Goal: Task Accomplishment & Management: Use online tool/utility

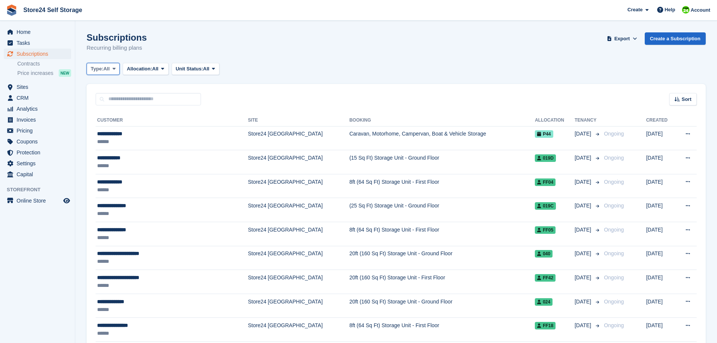
click at [111, 70] on button "Type: All" at bounding box center [103, 69] width 33 height 12
click at [23, 33] on span "Home" at bounding box center [39, 32] width 45 height 11
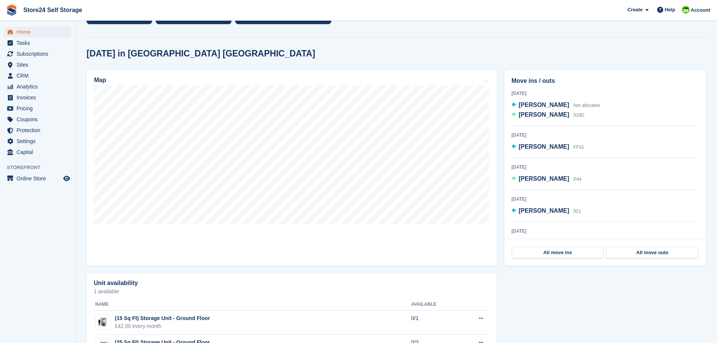
scroll to position [351, 0]
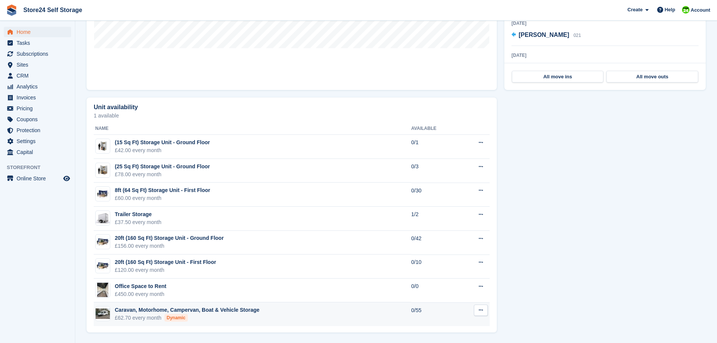
click at [479, 312] on icon at bounding box center [481, 309] width 4 height 5
click at [559, 299] on div "Unit availability 1 available Name Available (15 Sq Ft) Storage Unit - Ground F…" at bounding box center [396, 215] width 627 height 242
click at [218, 311] on div "Caravan, Motorhome, Campervan, Boat & Vehicle Storage" at bounding box center [187, 310] width 144 height 8
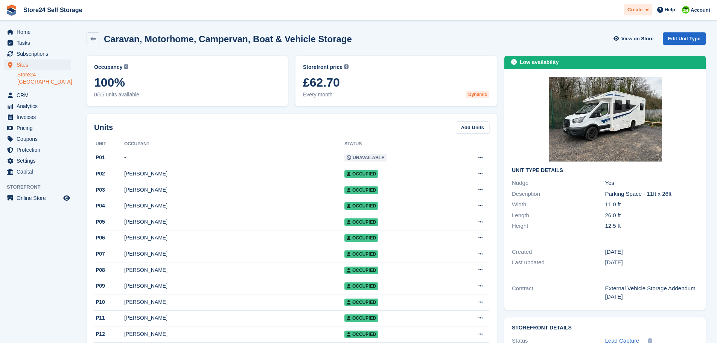
click at [648, 12] on icon at bounding box center [646, 10] width 3 height 5
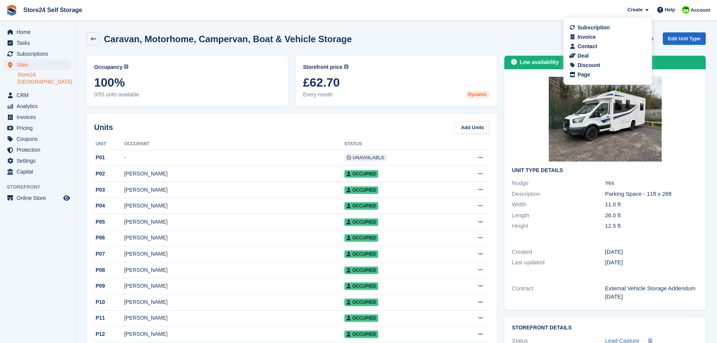
click at [506, 32] on div "Caravan, Motorhome, Campervan, Boat & Vehicle Storage View on Store Edit Unit T…" at bounding box center [396, 40] width 627 height 23
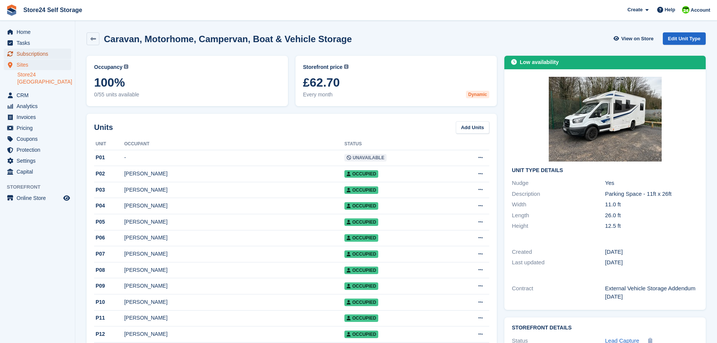
click at [33, 53] on span "Subscriptions" at bounding box center [39, 54] width 45 height 11
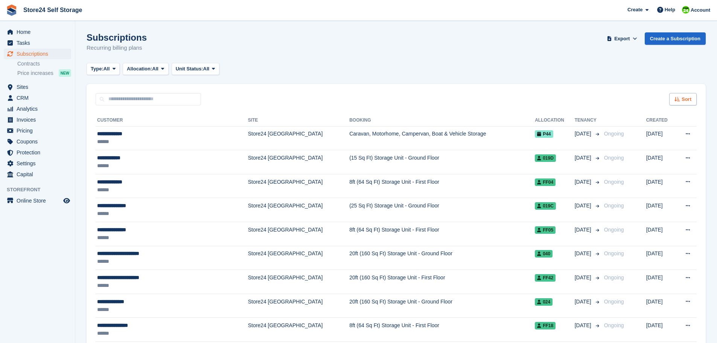
click at [689, 100] on span "Sort" at bounding box center [686, 100] width 10 height 8
click at [398, 66] on div "Type: All All Upcoming Previous Active Ending Allocation: All All Allocated Una…" at bounding box center [396, 69] width 619 height 12
click at [139, 99] on input "text" at bounding box center [148, 99] width 105 height 12
type input "*"
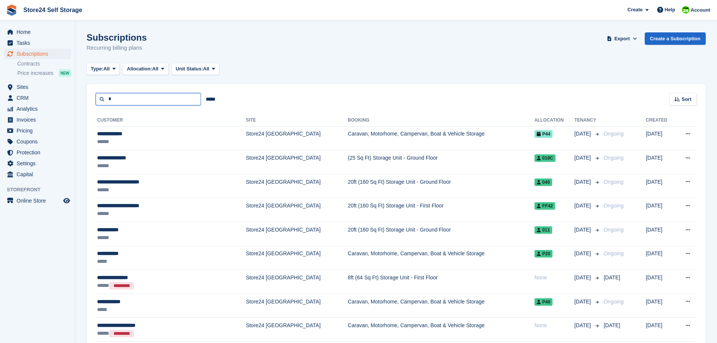
click at [147, 100] on input "*" at bounding box center [148, 99] width 105 height 12
type input "*******"
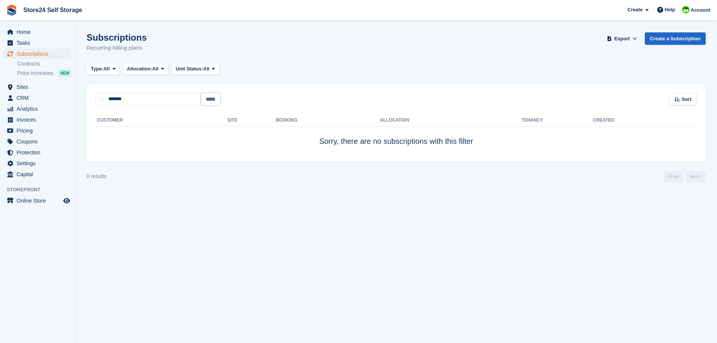
click at [207, 99] on input "*****" at bounding box center [210, 99] width 19 height 12
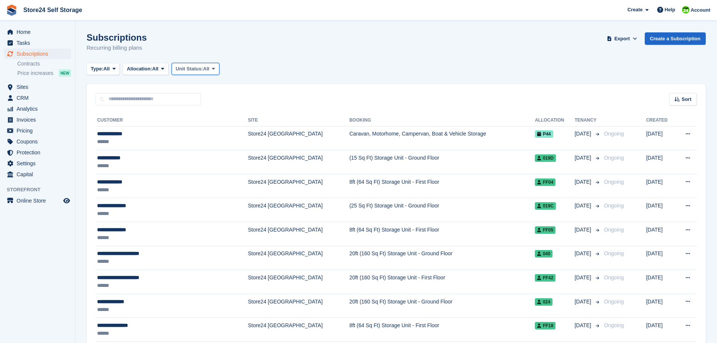
click at [215, 69] on icon at bounding box center [213, 68] width 3 height 5
click at [188, 49] on div "Subscriptions Recurring billing plans Export Export Subscriptions Export a CSV …" at bounding box center [396, 46] width 619 height 29
click at [113, 68] on span at bounding box center [114, 69] width 6 height 6
click at [101, 127] on link "Active" at bounding box center [122, 127] width 65 height 14
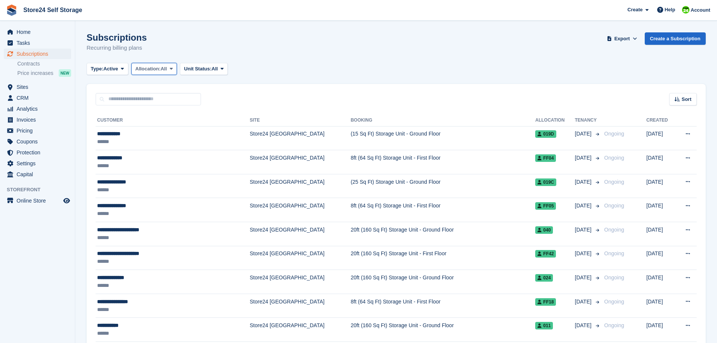
click at [170, 69] on icon at bounding box center [171, 68] width 3 height 5
click at [144, 88] on link "All" at bounding box center [167, 87] width 65 height 14
click at [224, 68] on icon at bounding box center [222, 68] width 3 height 5
click at [191, 88] on link "All" at bounding box center [215, 87] width 65 height 14
click at [682, 103] on div "Sort" at bounding box center [682, 99] width 27 height 12
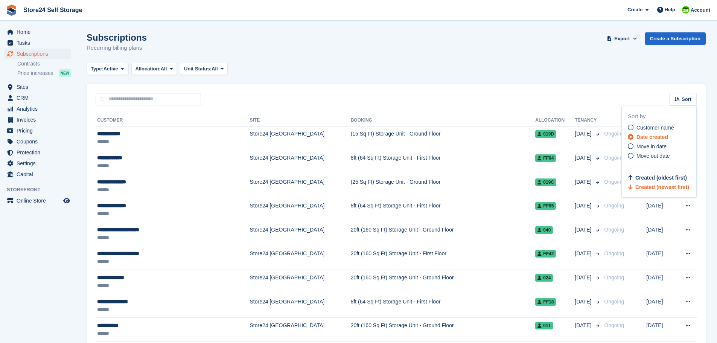
click at [363, 73] on div "Type: Active All Upcoming Previous Active Ending Allocation: All All Allocated …" at bounding box center [396, 69] width 619 height 12
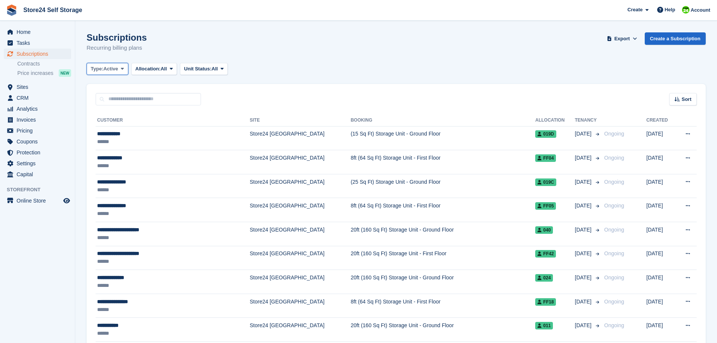
click at [123, 71] on icon at bounding box center [122, 68] width 3 height 5
click at [172, 68] on icon at bounding box center [171, 68] width 3 height 5
click at [220, 68] on button "Unit Status: All" at bounding box center [204, 69] width 48 height 12
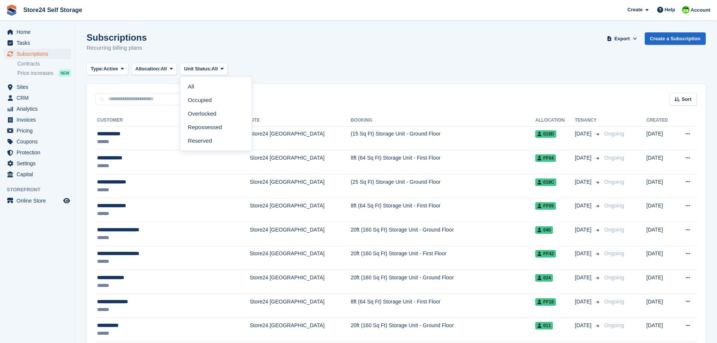
click at [274, 68] on div "Type: Active All Upcoming Previous Active Ending Allocation: All All Allocated …" at bounding box center [396, 69] width 619 height 12
click at [633, 39] on button "Export" at bounding box center [621, 38] width 33 height 12
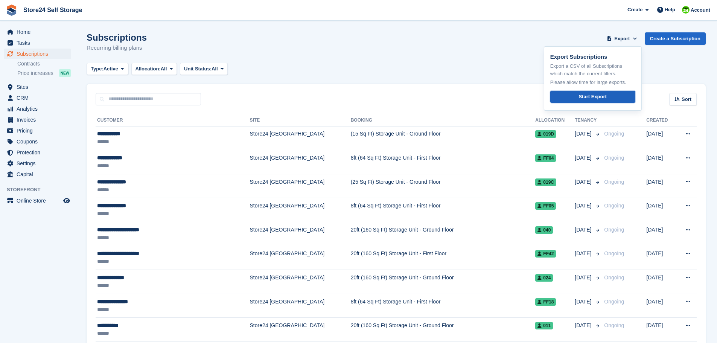
click at [597, 96] on div "Start Export" at bounding box center [592, 97] width 28 height 8
